Goal: Task Accomplishment & Management: Use online tool/utility

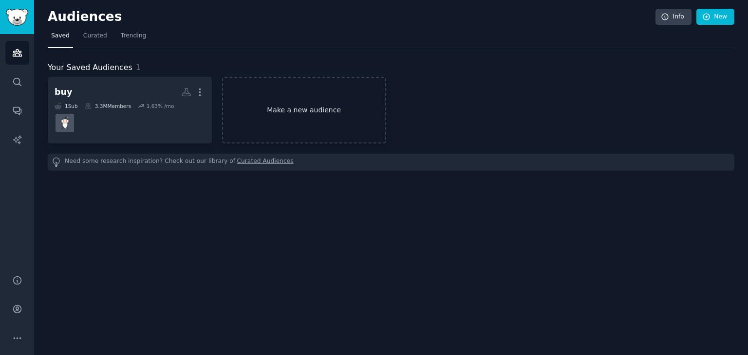
click at [328, 110] on link "Make a new audience" at bounding box center [304, 110] width 164 height 67
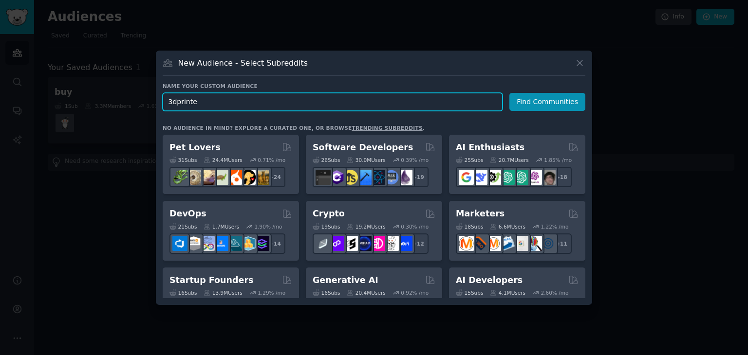
type input "3dprinter"
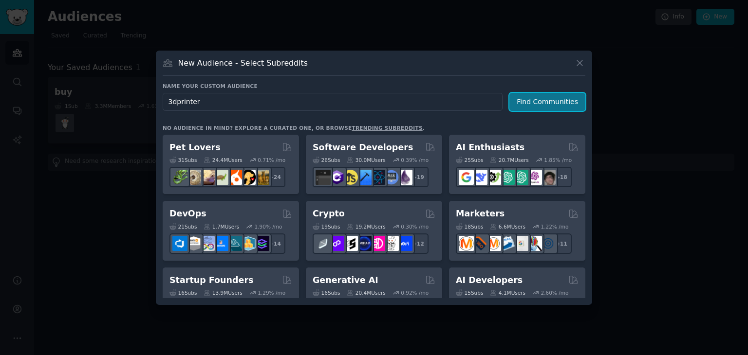
click at [577, 105] on button "Find Communities" at bounding box center [547, 102] width 76 height 18
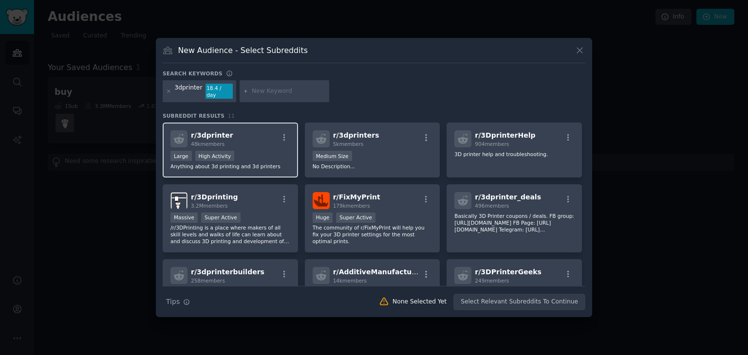
click at [208, 134] on span "r/ 3dprinter" at bounding box center [212, 135] width 42 height 8
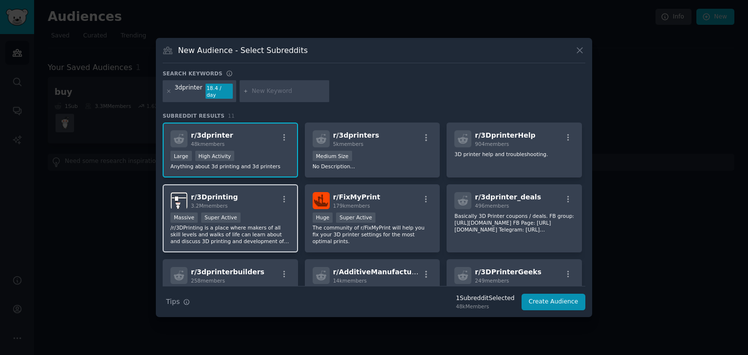
click at [282, 213] on div "Massive Super Active" at bounding box center [230, 219] width 120 height 12
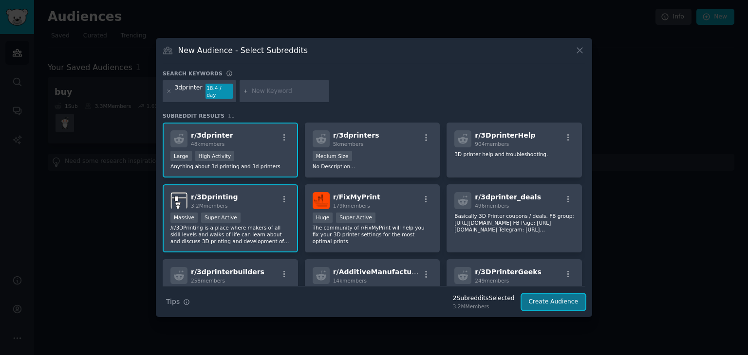
click at [545, 299] on button "Create Audience" at bounding box center [554, 302] width 64 height 17
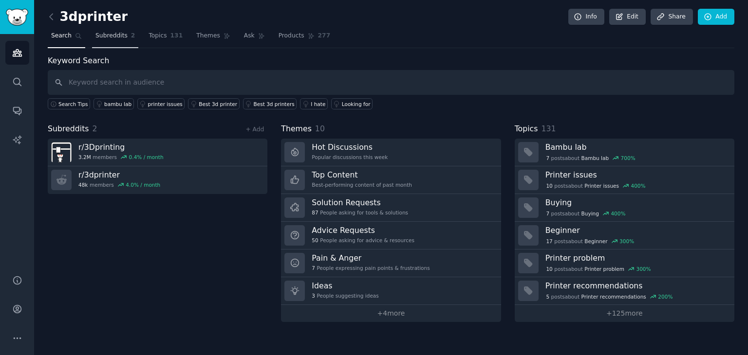
click at [125, 35] on link "Subreddits 2" at bounding box center [115, 38] width 46 height 20
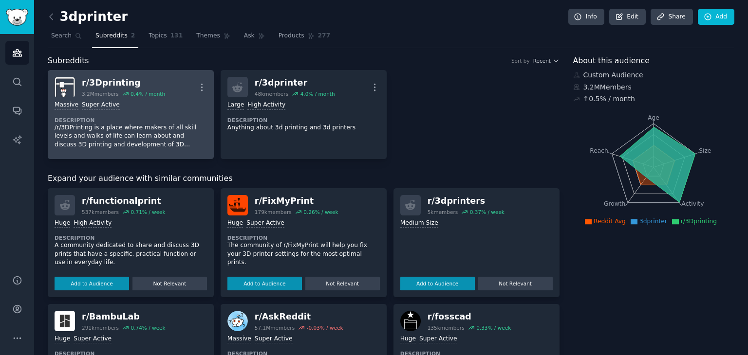
click at [146, 84] on div "r/ 3Dprinting" at bounding box center [123, 83] width 83 height 12
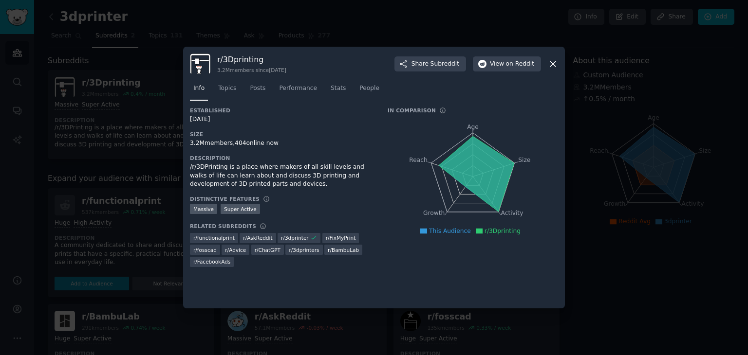
click at [557, 66] on icon at bounding box center [553, 64] width 10 height 10
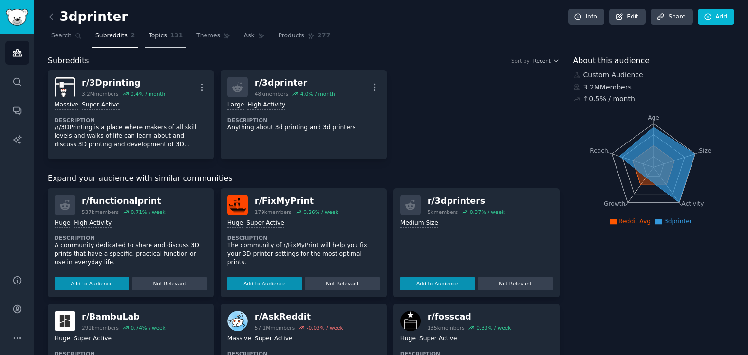
click at [145, 37] on link "Topics 131" at bounding box center [165, 38] width 41 height 20
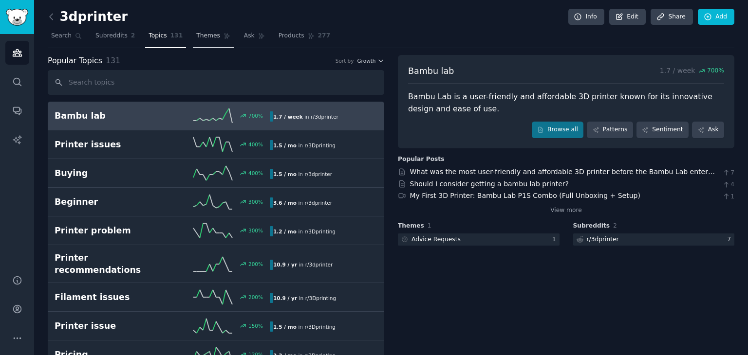
click at [206, 43] on link "Themes" at bounding box center [213, 38] width 41 height 20
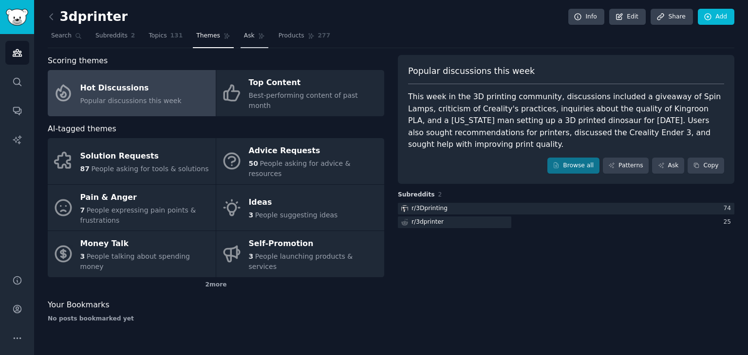
click at [247, 44] on link "Ask" at bounding box center [255, 38] width 28 height 20
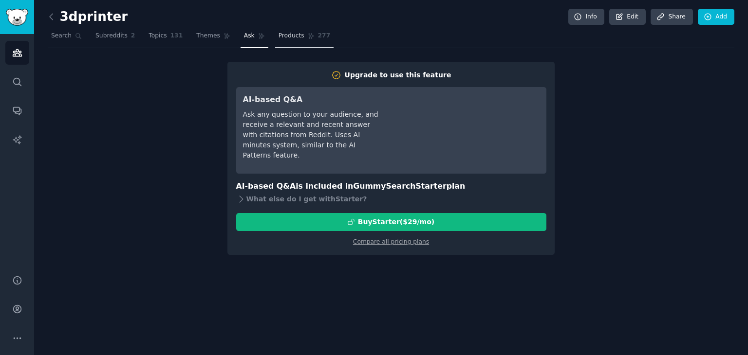
click at [279, 37] on span "Products" at bounding box center [292, 36] width 26 height 9
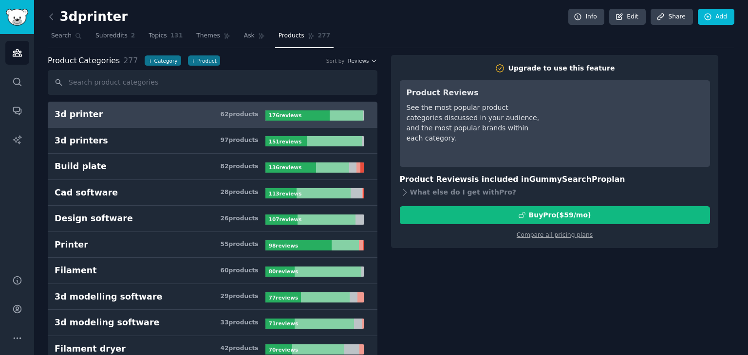
click at [222, 37] on nav "Search Subreddits 2 Topics 131 Themes Ask Products 277" at bounding box center [391, 38] width 687 height 20
click at [241, 37] on link "Ask" at bounding box center [255, 38] width 28 height 20
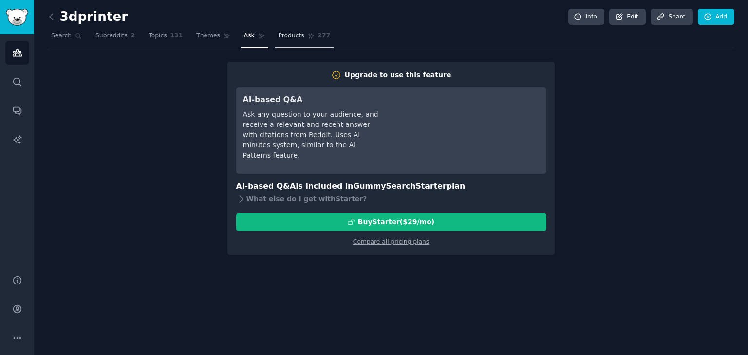
click at [281, 42] on link "Products 277" at bounding box center [304, 38] width 58 height 20
